Goal: Use online tool/utility: Utilize a website feature to perform a specific function

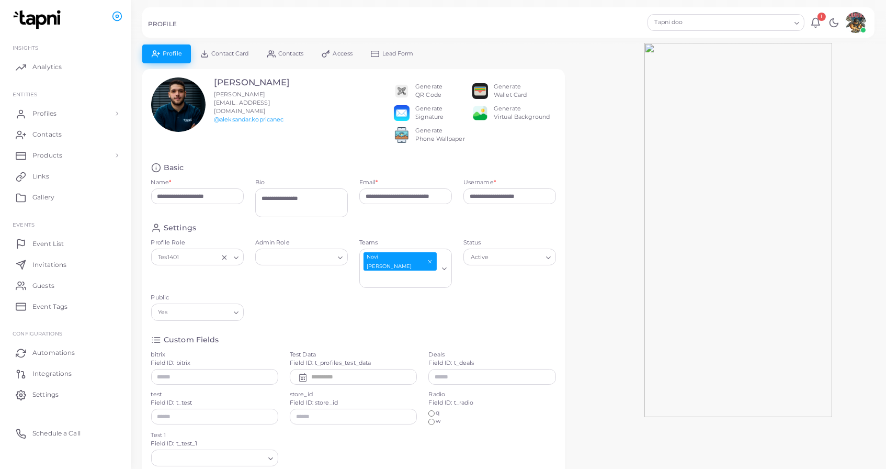
click at [494, 121] on div "Generate Virtual Background" at bounding box center [522, 113] width 56 height 17
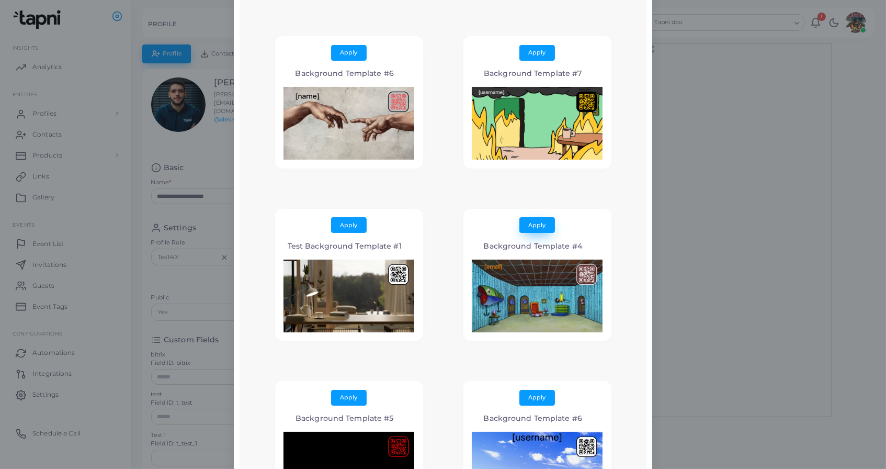
scroll to position [39, 0]
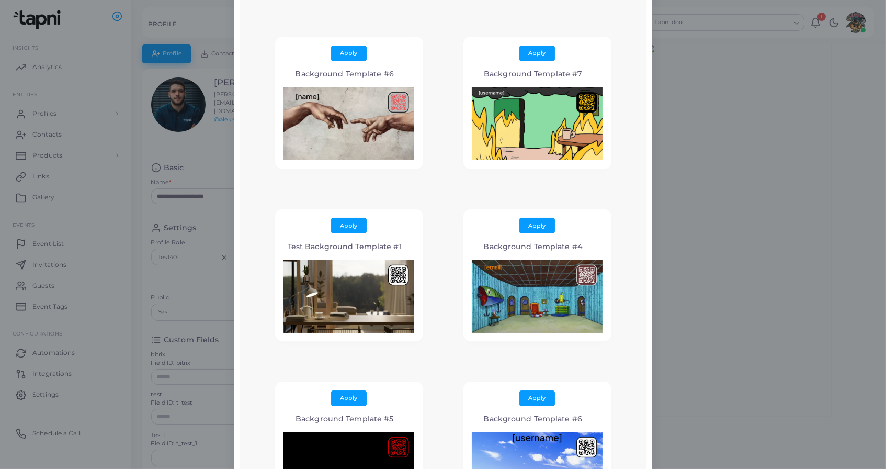
click at [529, 43] on div "Apply Background Template #7" at bounding box center [538, 103] width 148 height 132
click at [531, 53] on span "Apply" at bounding box center [537, 52] width 17 height 7
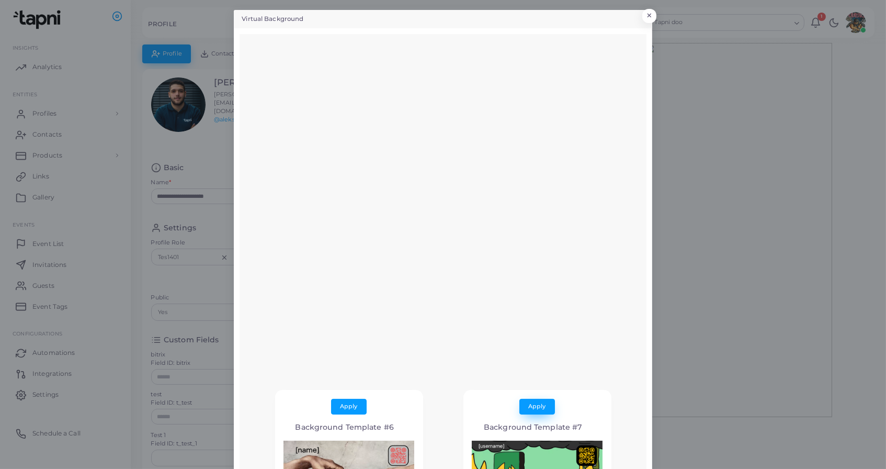
scroll to position [0, 0]
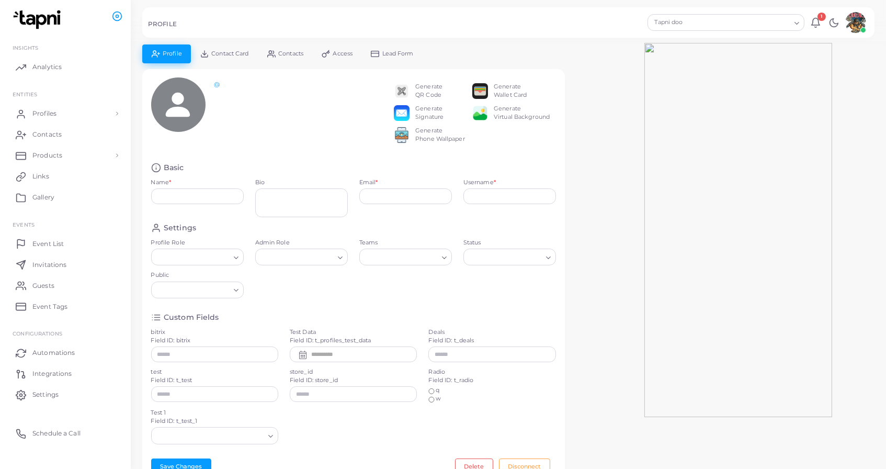
type input "**********"
type textarea "**********"
type input "**********"
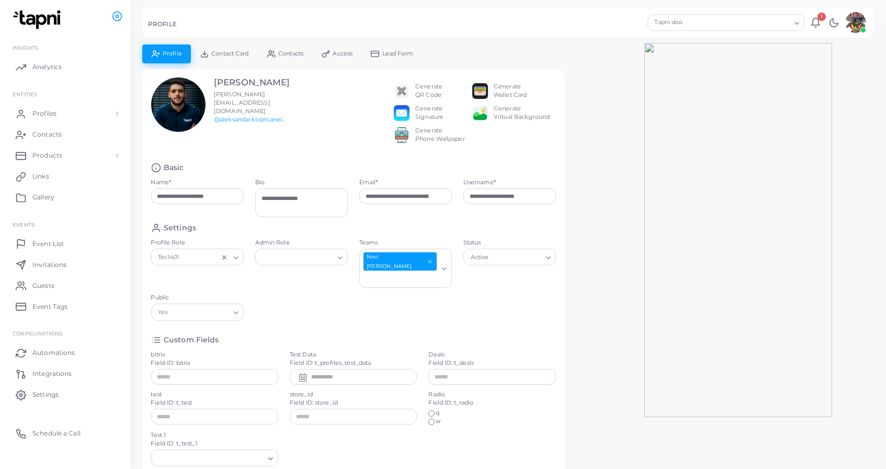
click at [489, 116] on div "Generate Virtual Background" at bounding box center [511, 113] width 78 height 17
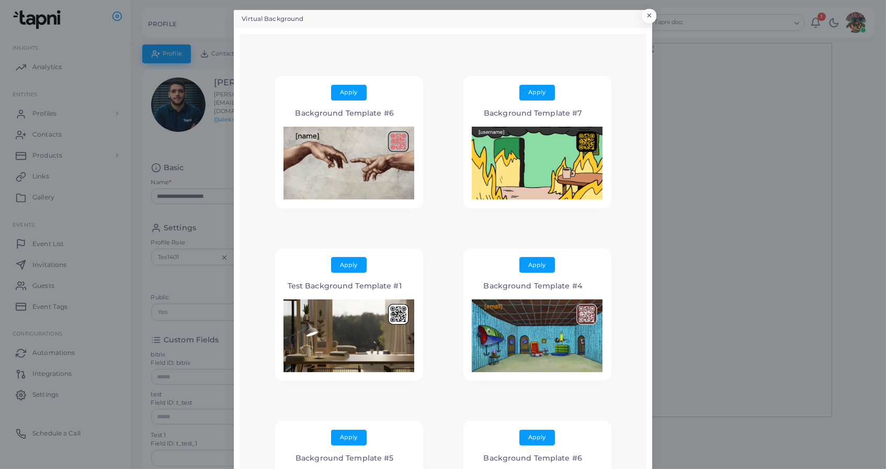
scroll to position [5, 0]
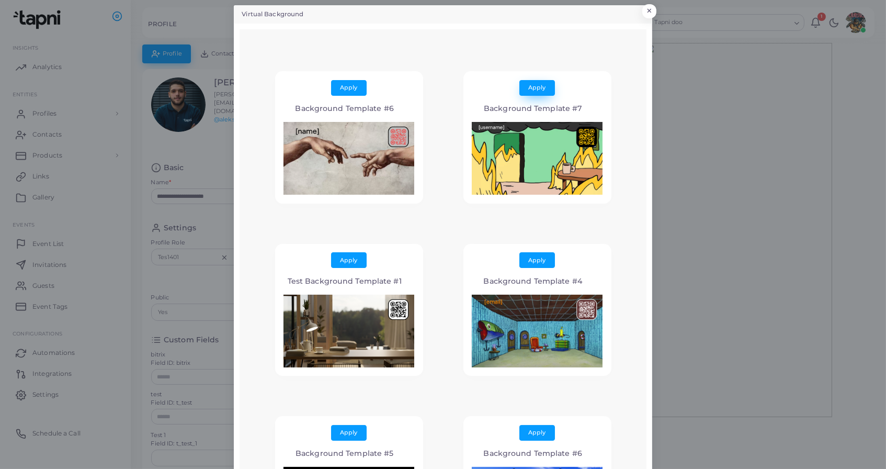
click at [537, 86] on span "Apply" at bounding box center [537, 87] width 17 height 7
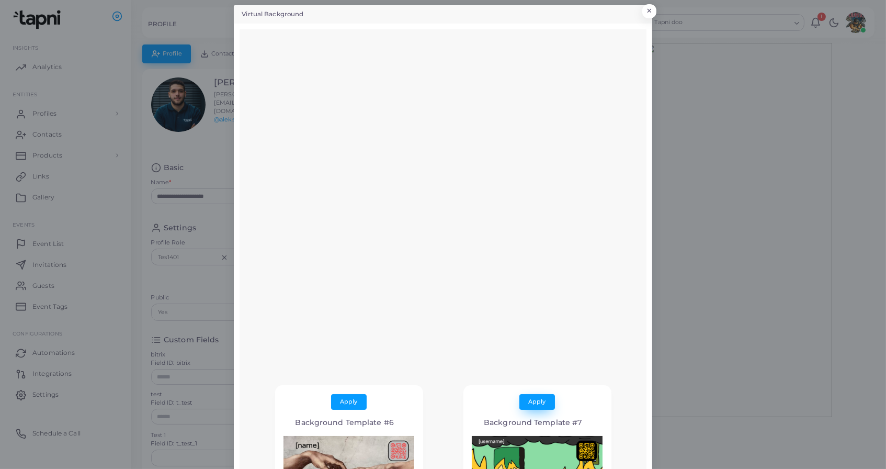
click at [528, 395] on button "Apply" at bounding box center [537, 402] width 36 height 16
click at [654, 12] on button "×" at bounding box center [648, 14] width 14 height 14
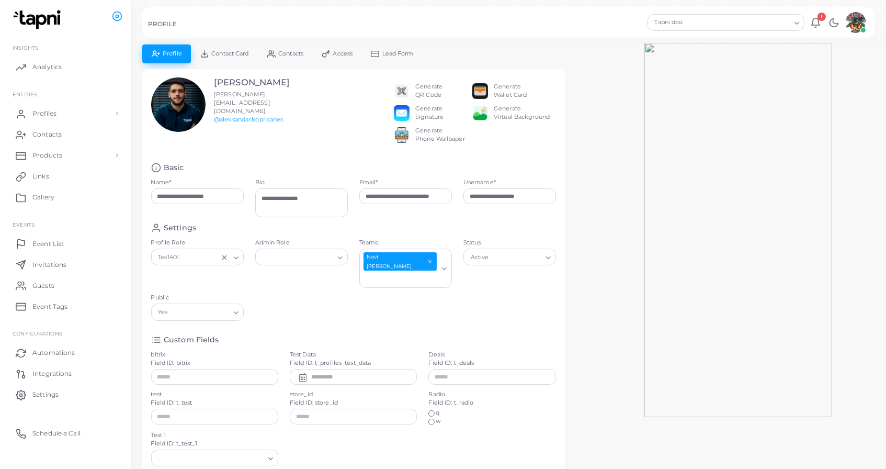
click at [501, 121] on div "Generate Virtual Background" at bounding box center [522, 113] width 56 height 17
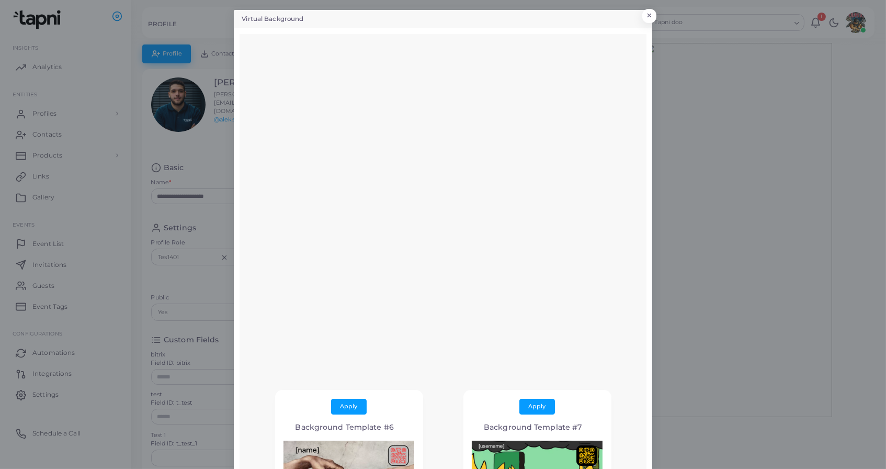
scroll to position [4, 0]
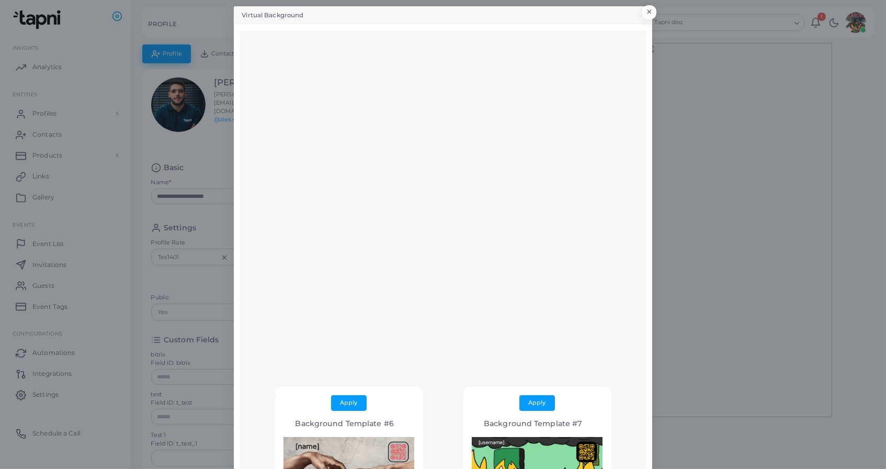
drag, startPoint x: 346, startPoint y: 400, endPoint x: 457, endPoint y: 367, distance: 115.6
click at [346, 400] on span "Apply" at bounding box center [349, 402] width 17 height 7
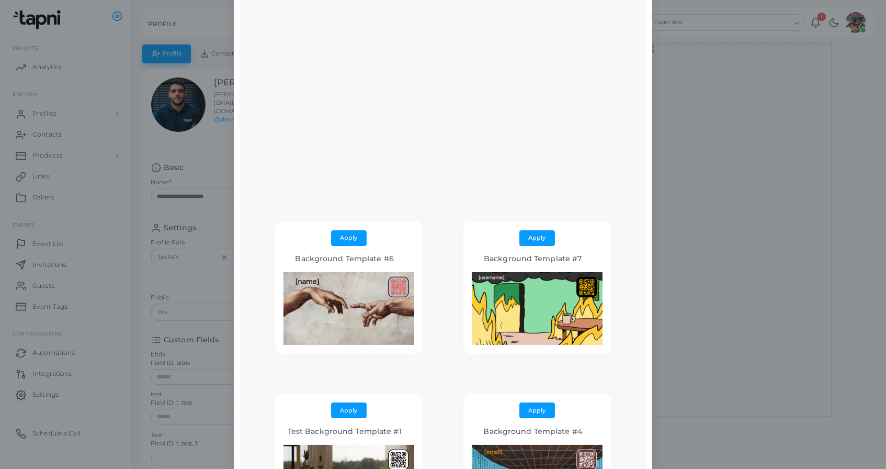
scroll to position [167, 0]
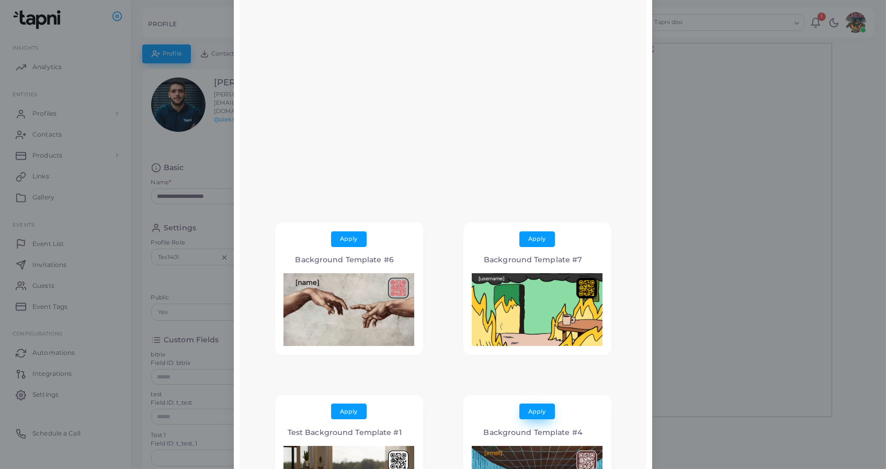
click at [524, 405] on button "Apply" at bounding box center [537, 411] width 36 height 16
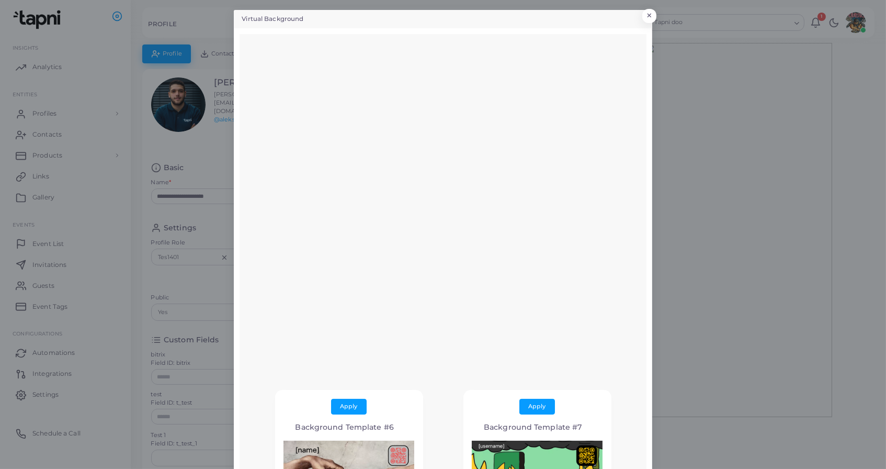
scroll to position [0, 0]
click at [653, 13] on button "×" at bounding box center [648, 19] width 14 height 14
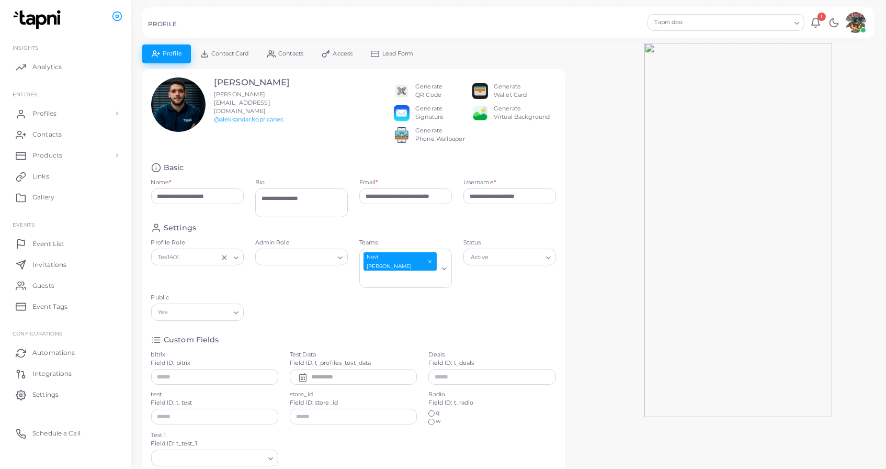
click at [422, 149] on div "Generate QR Code Generate Wallet Card Generate Signature Generate Virtual Backg…" at bounding box center [475, 112] width 162 height 71
click at [426, 143] on div "Generate Phone Wallpaper" at bounding box center [440, 135] width 50 height 17
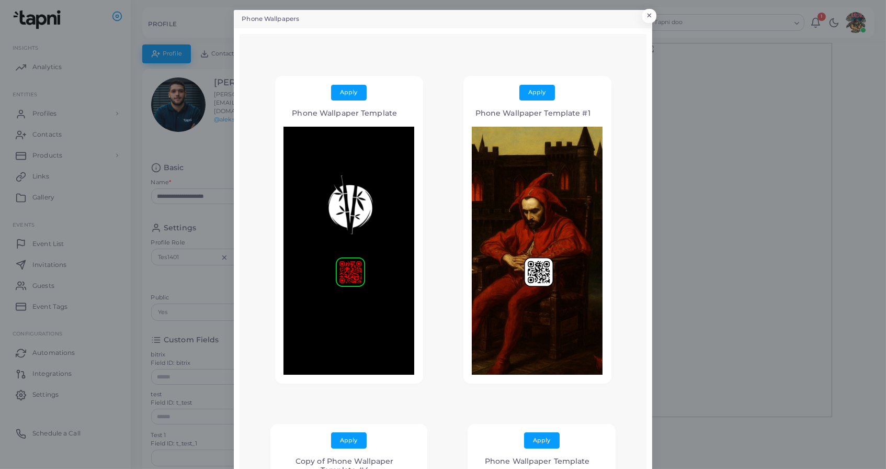
scroll to position [3, 0]
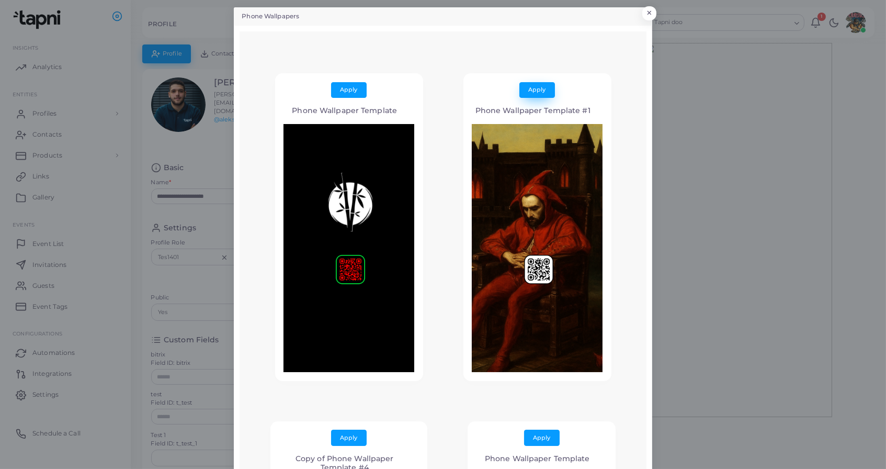
click at [536, 87] on span "Apply" at bounding box center [537, 89] width 17 height 7
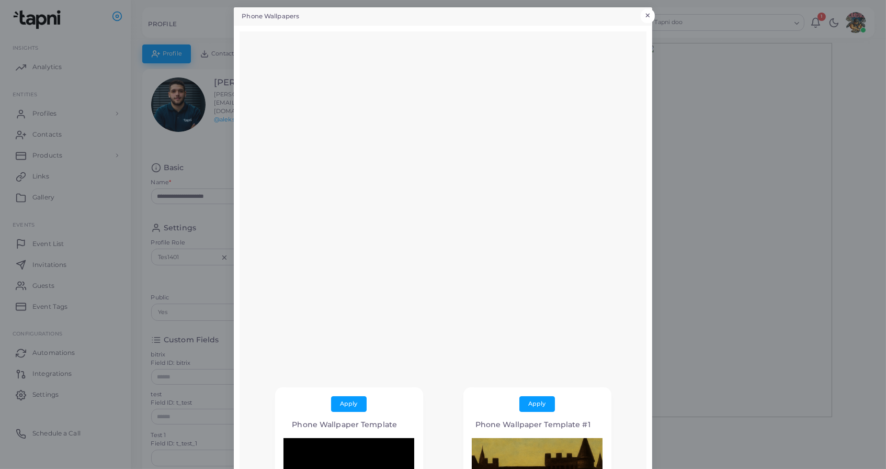
click at [648, 17] on button "×" at bounding box center [648, 16] width 14 height 14
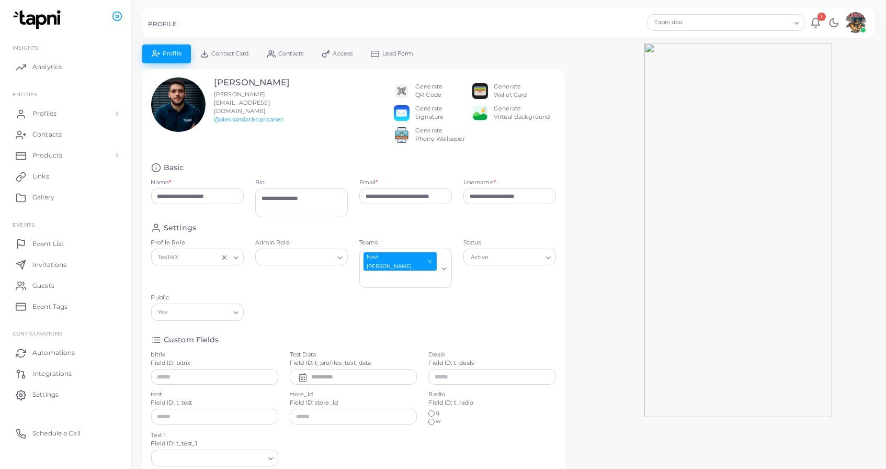
click at [480, 129] on div "Generate QR Code Generate Wallet Card Generate Signature Generate Virtual Backg…" at bounding box center [475, 112] width 162 height 71
click at [490, 120] on div "Generate Virtual Background" at bounding box center [511, 113] width 78 height 17
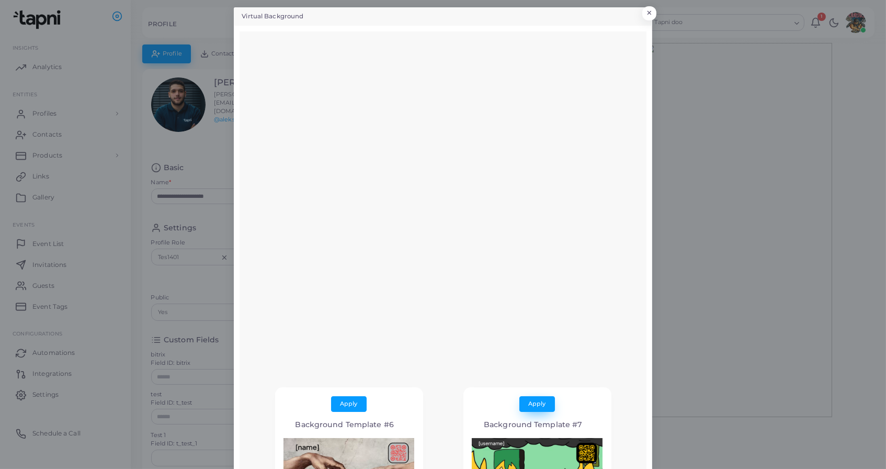
scroll to position [33, 0]
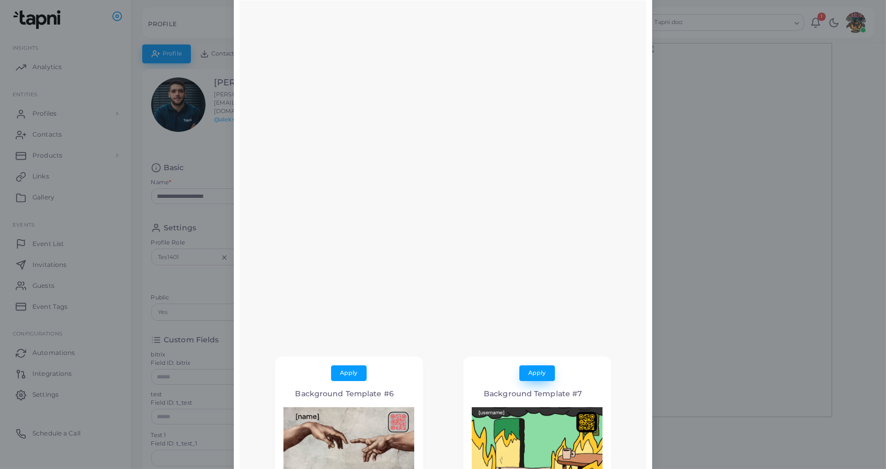
click at [548, 372] on button "Apply" at bounding box center [537, 373] width 36 height 16
click at [447, 351] on div "Apply Background Template #7" at bounding box center [537, 422] width 188 height 172
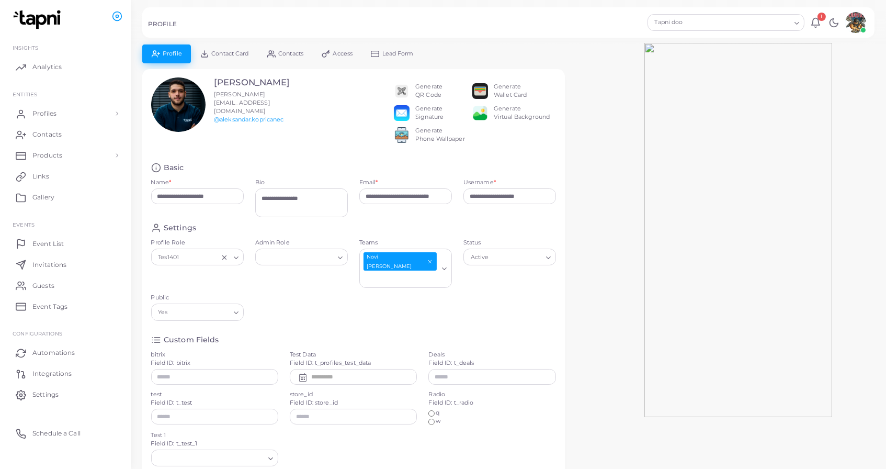
click at [496, 121] on div "Generate Virtual Background" at bounding box center [522, 113] width 56 height 17
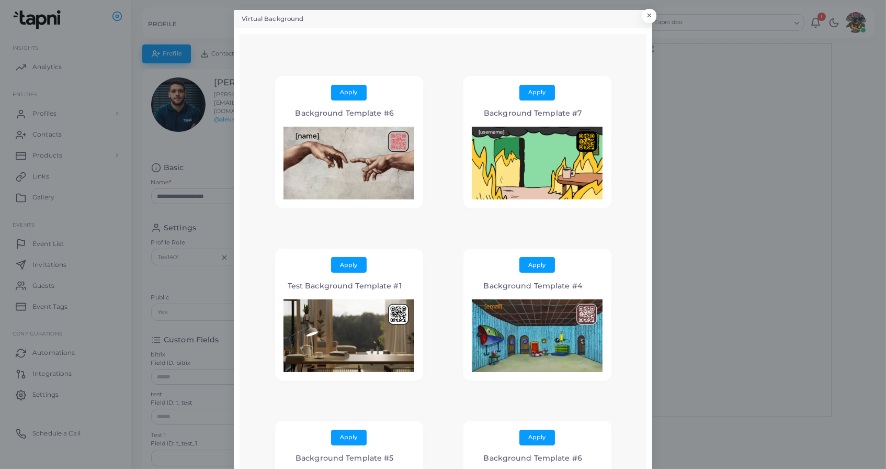
scroll to position [2, 0]
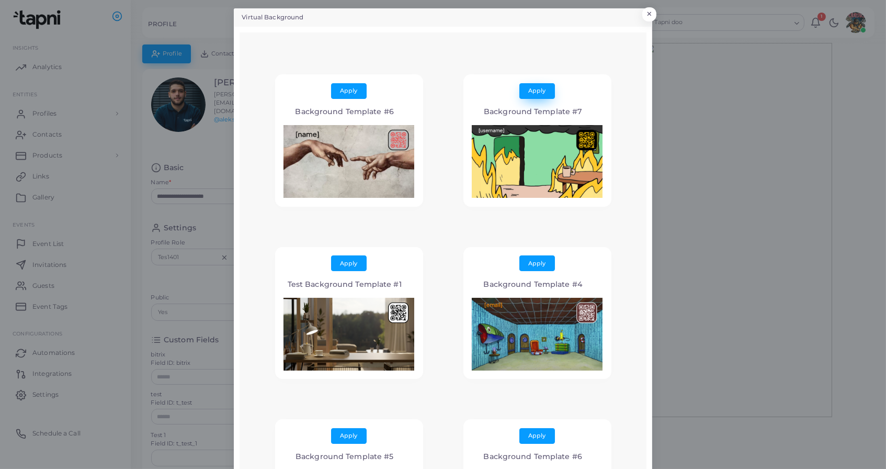
click at [525, 85] on button "Apply" at bounding box center [537, 91] width 36 height 16
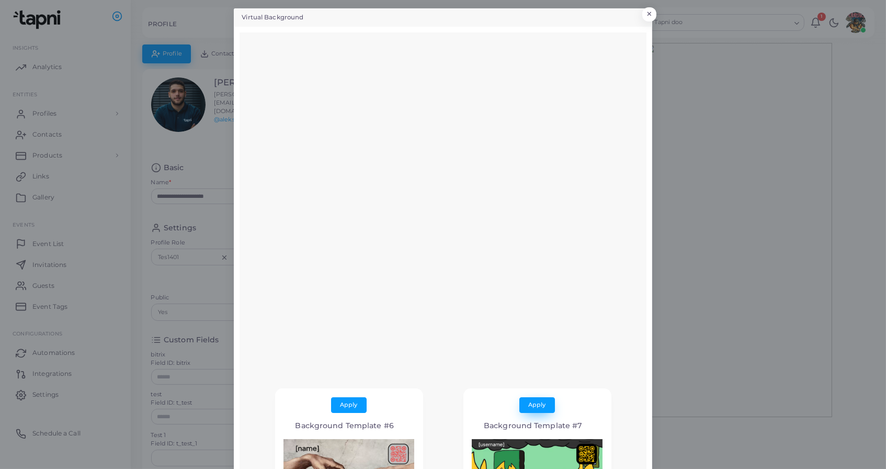
click at [554, 402] on button "Apply" at bounding box center [537, 405] width 36 height 16
click at [348, 409] on button "Apply" at bounding box center [349, 405] width 36 height 16
click at [541, 405] on span "Apply" at bounding box center [537, 404] width 17 height 7
click at [651, 18] on button "×" at bounding box center [648, 17] width 14 height 14
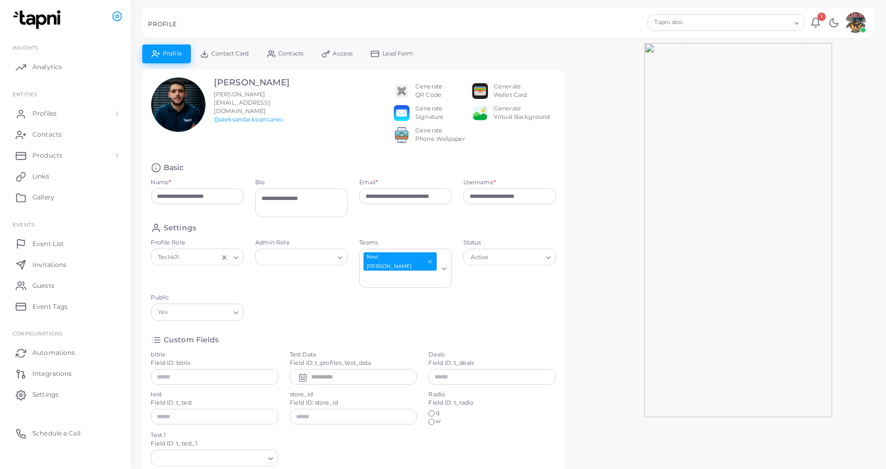
click at [496, 121] on div "Generate Virtual Background" at bounding box center [522, 113] width 56 height 17
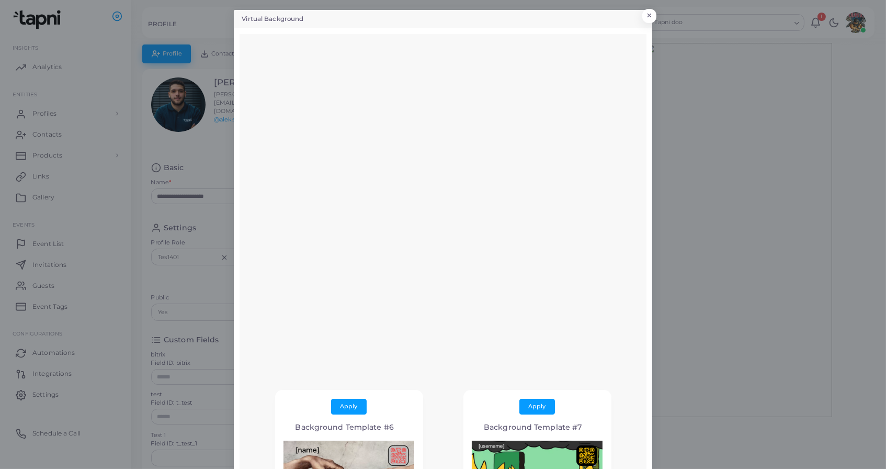
scroll to position [8, 0]
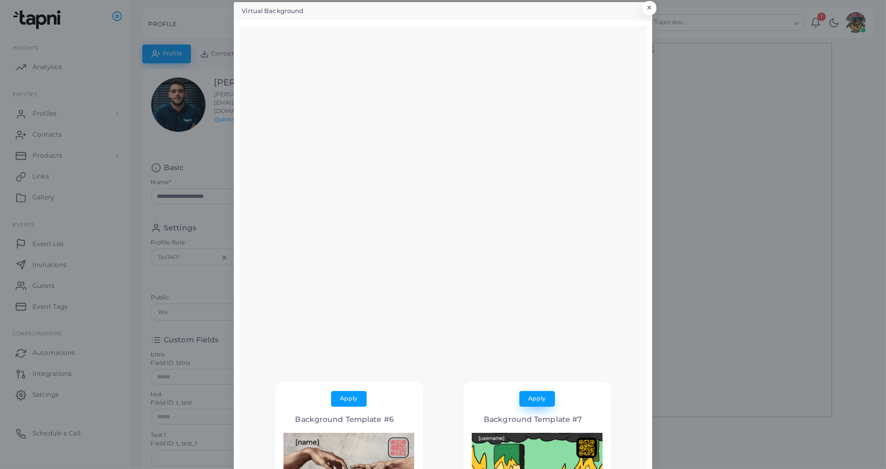
click at [539, 400] on span "Apply" at bounding box center [537, 397] width 17 height 7
click at [543, 392] on button "Apply" at bounding box center [537, 399] width 36 height 16
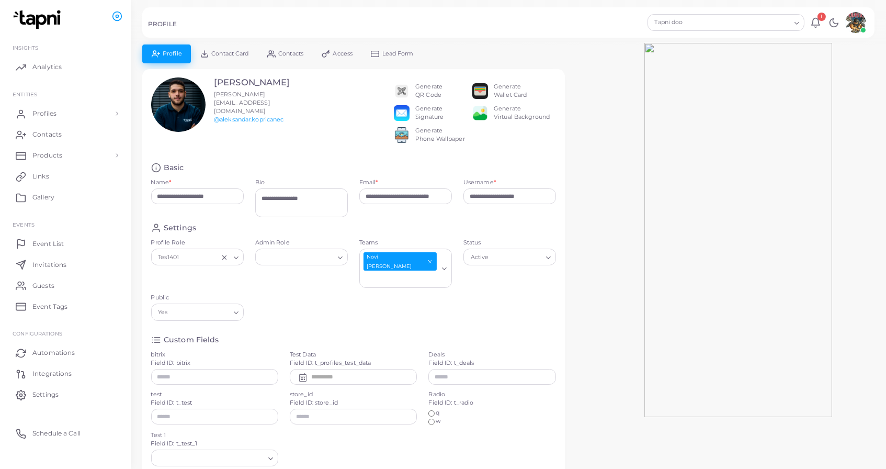
click at [501, 129] on div "Generate QR Code Generate Wallet Card Generate Signature Generate Virtual Backg…" at bounding box center [475, 112] width 162 height 71
click at [504, 121] on div "Generate Virtual Background" at bounding box center [522, 113] width 56 height 17
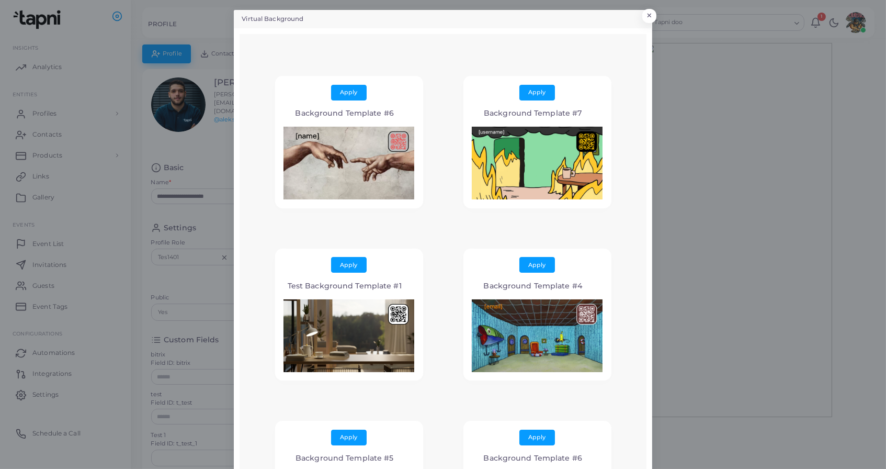
scroll to position [2, 0]
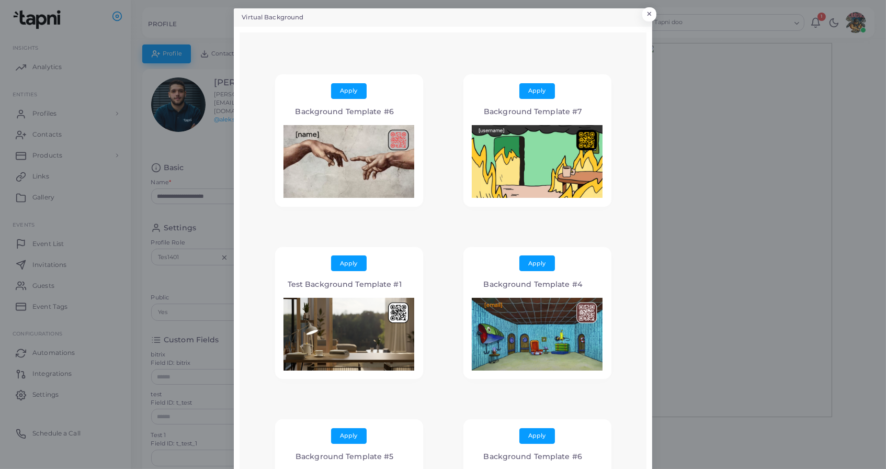
click at [525, 98] on div "Apply Background Template #7" at bounding box center [538, 140] width 148 height 132
click at [531, 93] on span "Apply" at bounding box center [537, 90] width 17 height 7
